Goal: Use online tool/utility: Utilize a website feature to perform a specific function

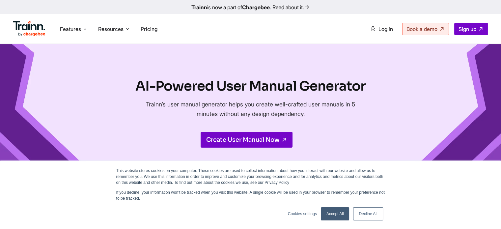
click at [220, 84] on h1 "AI-Powered User Manual Generator" at bounding box center [250, 86] width 230 height 18
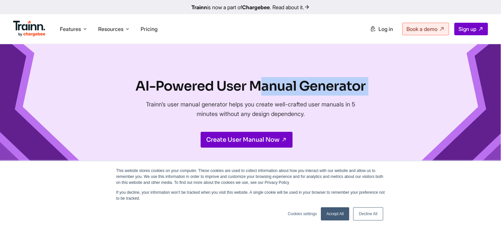
click at [220, 84] on h1 "AI-Powered User Manual Generator" at bounding box center [250, 86] width 230 height 18
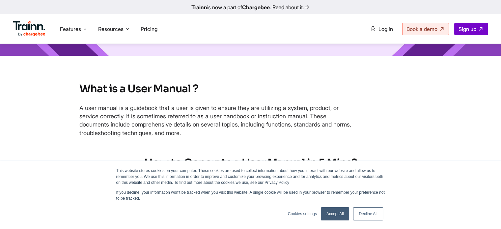
scroll to position [135, 0]
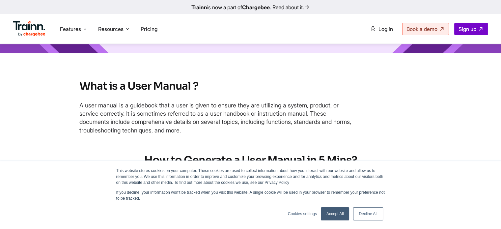
click at [369, 213] on link "Decline All" at bounding box center [368, 213] width 30 height 13
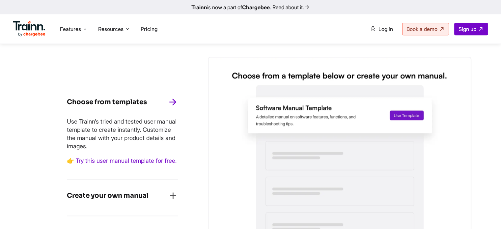
scroll to position [589, 0]
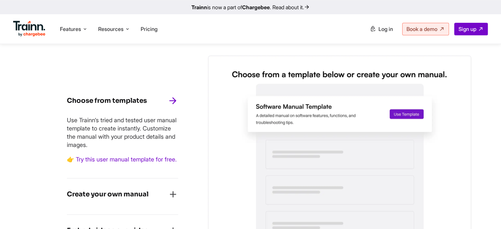
click at [96, 124] on p "Use Trainn’s tried and tested user manual template to create instantly. Customi…" at bounding box center [122, 132] width 111 height 33
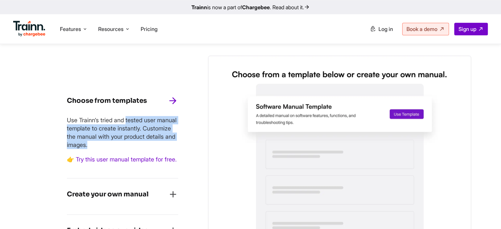
click at [96, 124] on p "Use Trainn’s tried and tested user manual template to create instantly. Customi…" at bounding box center [122, 132] width 111 height 33
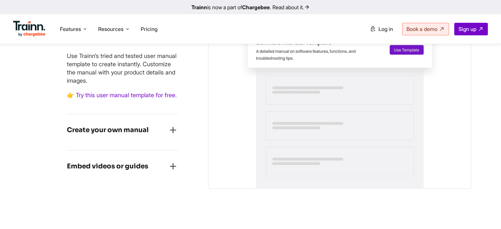
scroll to position [653, 0]
click at [174, 135] on icon "button" at bounding box center [173, 129] width 11 height 11
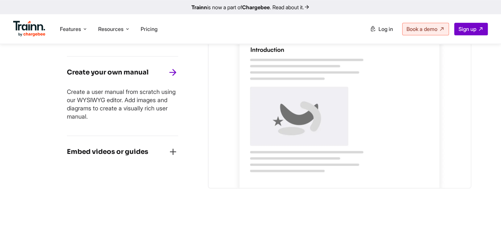
click at [172, 153] on icon "button" at bounding box center [173, 152] width 11 height 11
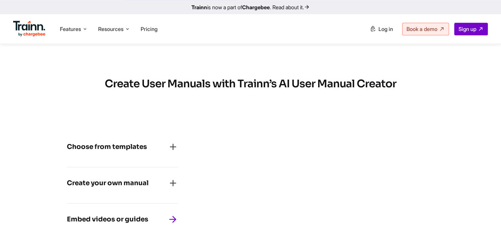
scroll to position [543, 0]
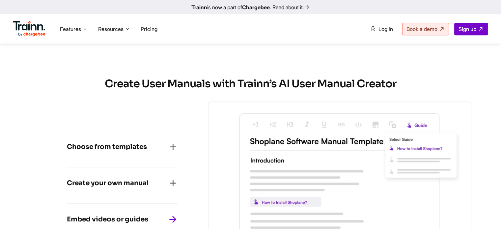
click at [176, 148] on icon "button" at bounding box center [173, 147] width 11 height 11
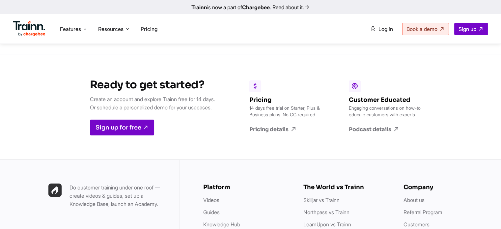
scroll to position [2362, 0]
